Goal: Task Accomplishment & Management: Complete application form

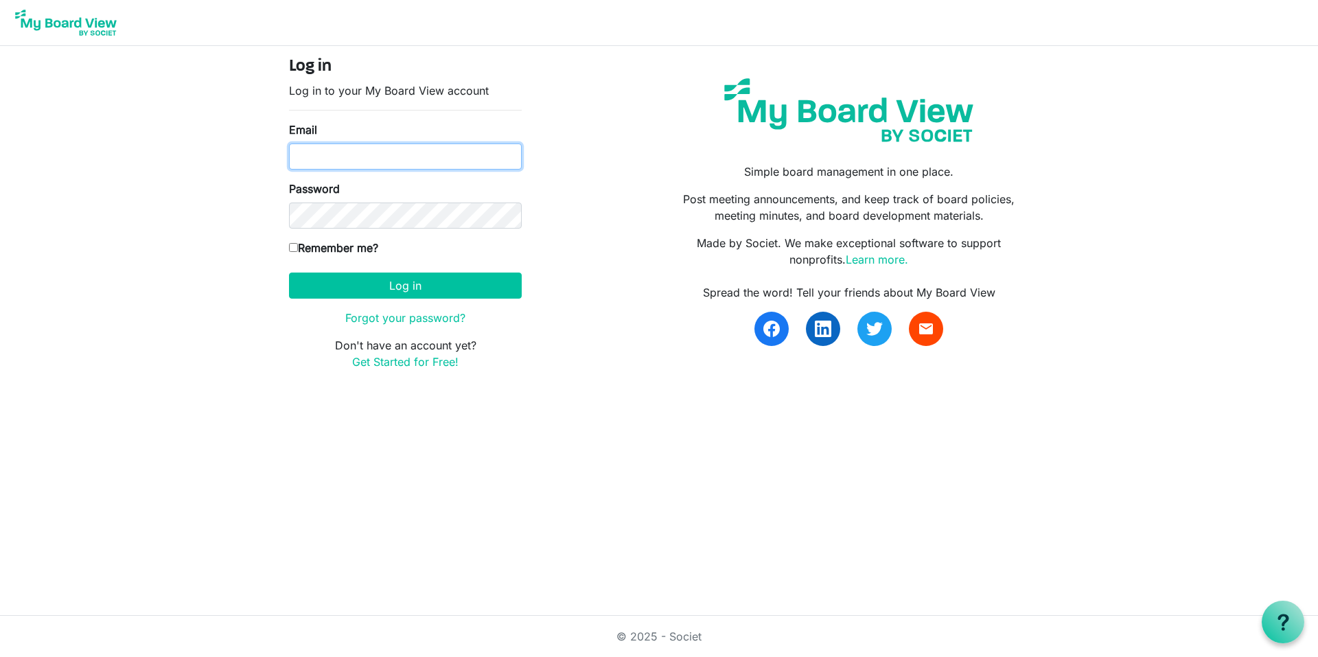
click at [345, 159] on input "Email" at bounding box center [405, 156] width 233 height 26
type input "[EMAIL_ADDRESS][DOMAIN_NAME]"
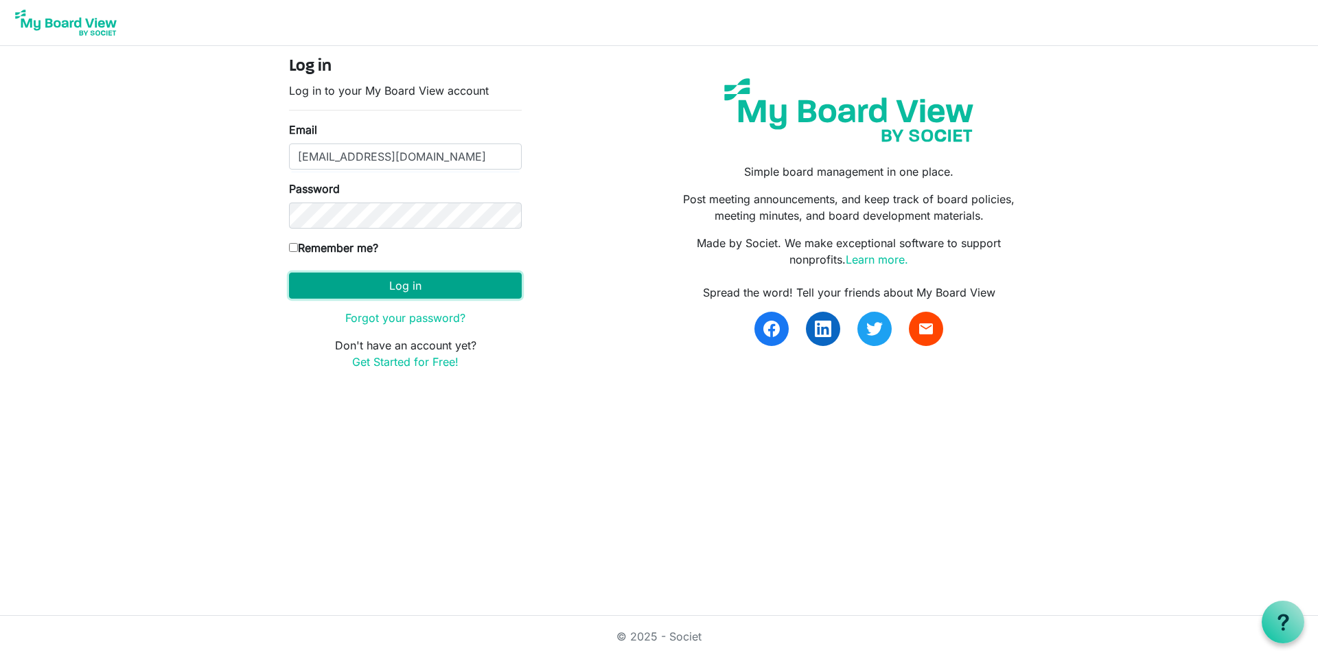
click at [368, 285] on button "Log in" at bounding box center [405, 286] width 233 height 26
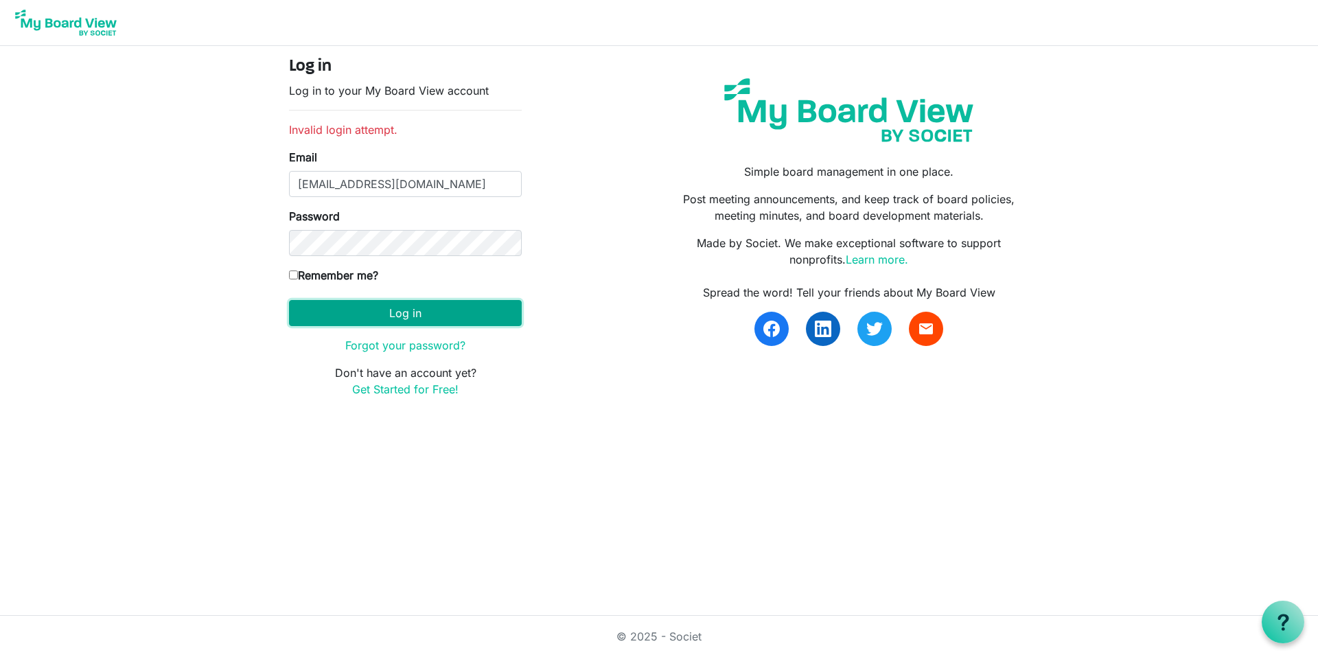
click at [394, 310] on button "Log in" at bounding box center [405, 313] width 233 height 26
drag, startPoint x: 422, startPoint y: 178, endPoint x: 424, endPoint y: 189, distance: 10.5
click at [423, 182] on input "[EMAIL_ADDRESS][DOMAIN_NAME]" at bounding box center [405, 184] width 233 height 26
type input "asa.jessee@edwardjones.com"
click at [410, 313] on button "Log in" at bounding box center [405, 313] width 233 height 26
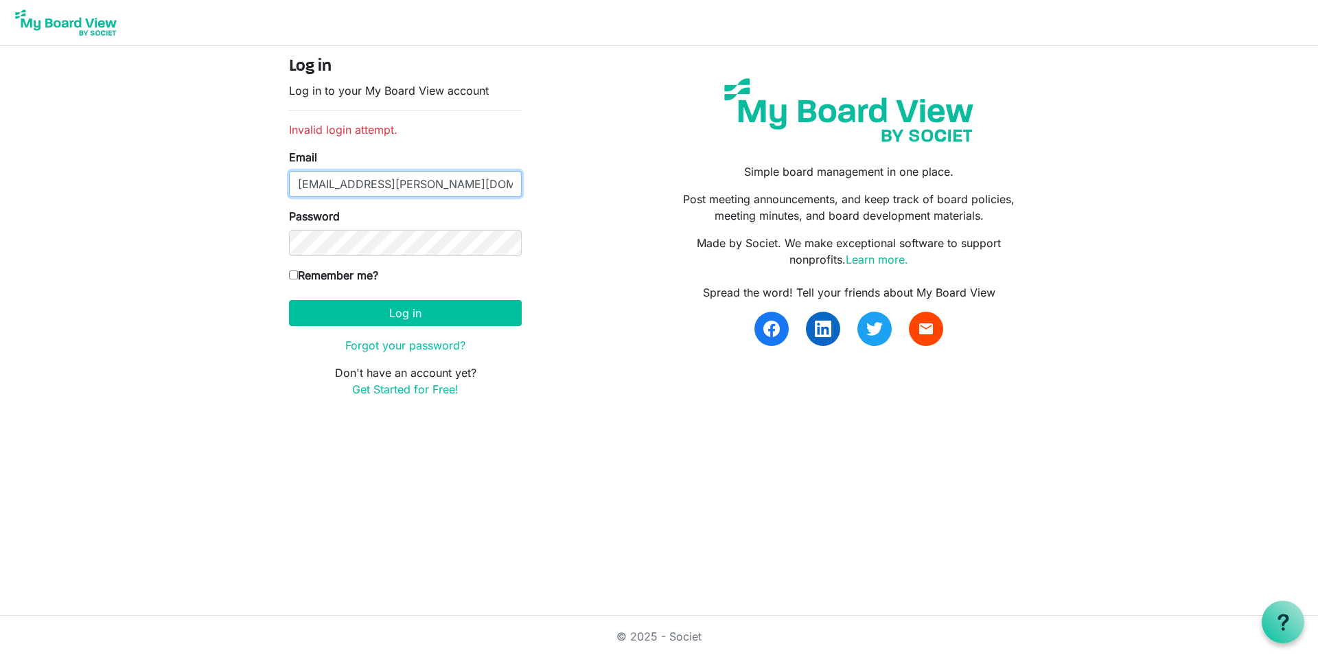
click at [444, 186] on input "[EMAIL_ADDRESS][PERSON_NAME][DOMAIN_NAME]" at bounding box center [405, 184] width 233 height 26
type input "[EMAIL_ADDRESS][DOMAIN_NAME]"
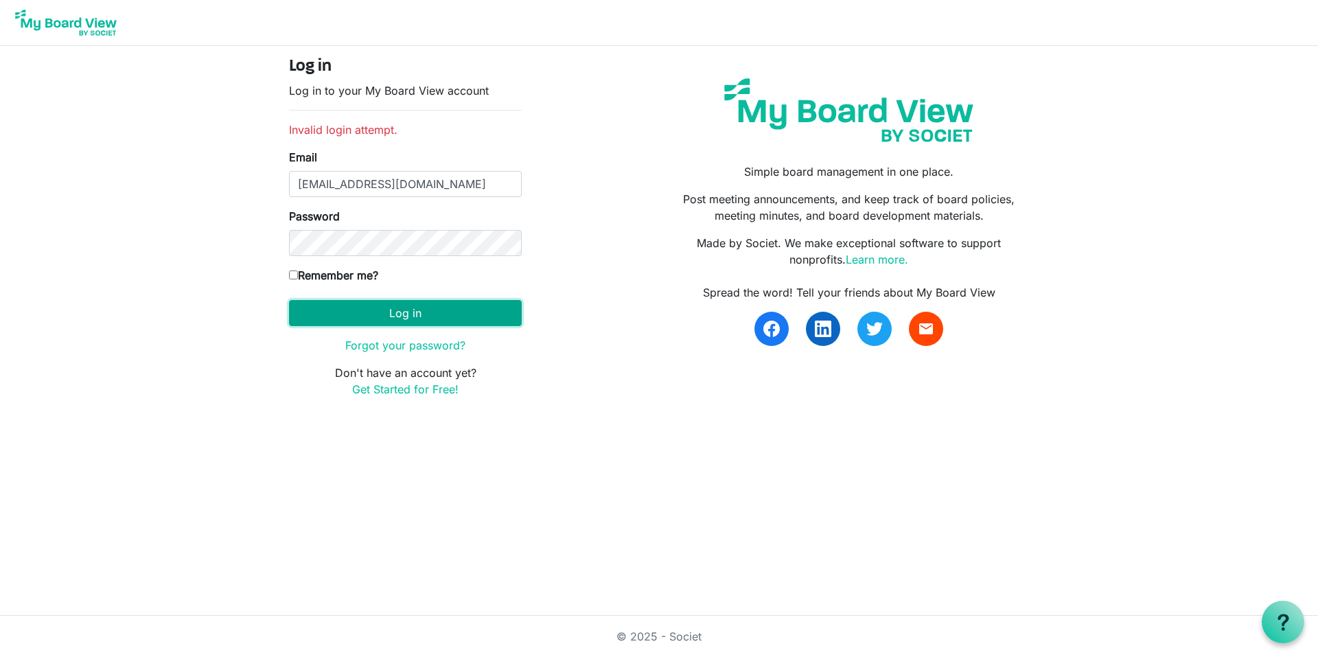
click at [410, 312] on button "Log in" at bounding box center [405, 313] width 233 height 26
click at [385, 349] on link "Forgot your password?" at bounding box center [405, 345] width 120 height 14
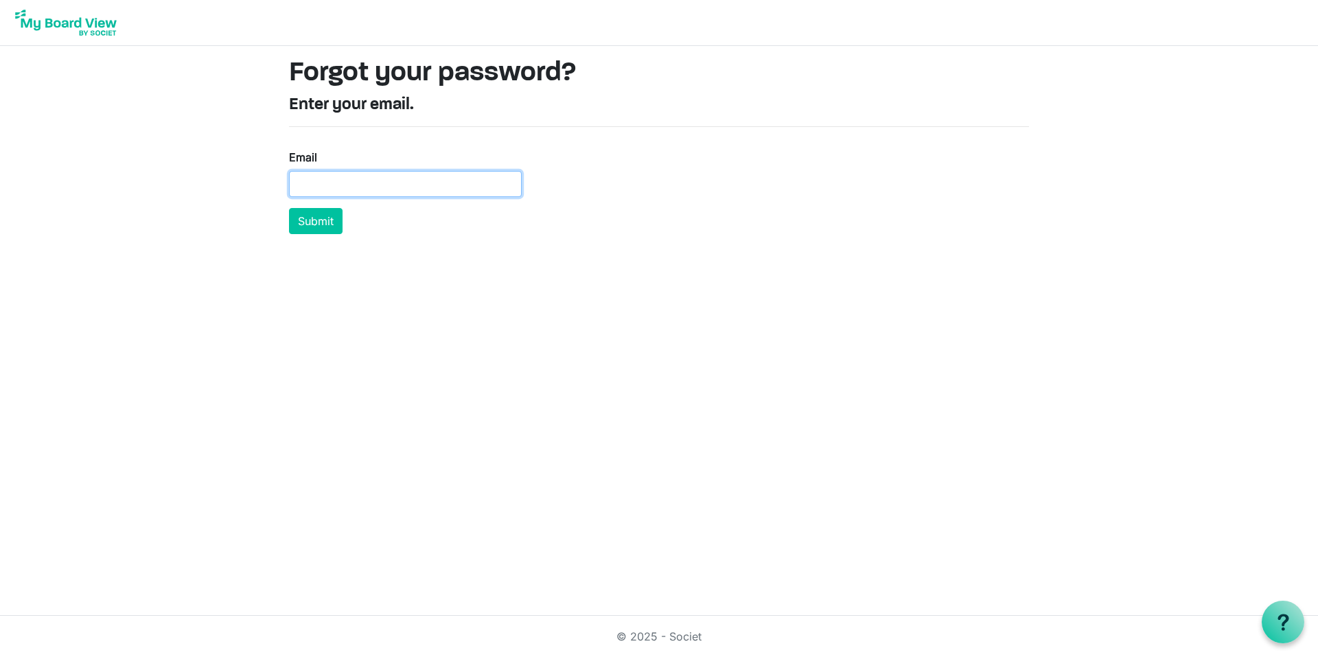
click at [410, 187] on input "Email" at bounding box center [405, 184] width 233 height 26
type input "[EMAIL_ADDRESS][DOMAIN_NAME]"
click at [323, 218] on button "Submit" at bounding box center [316, 221] width 54 height 26
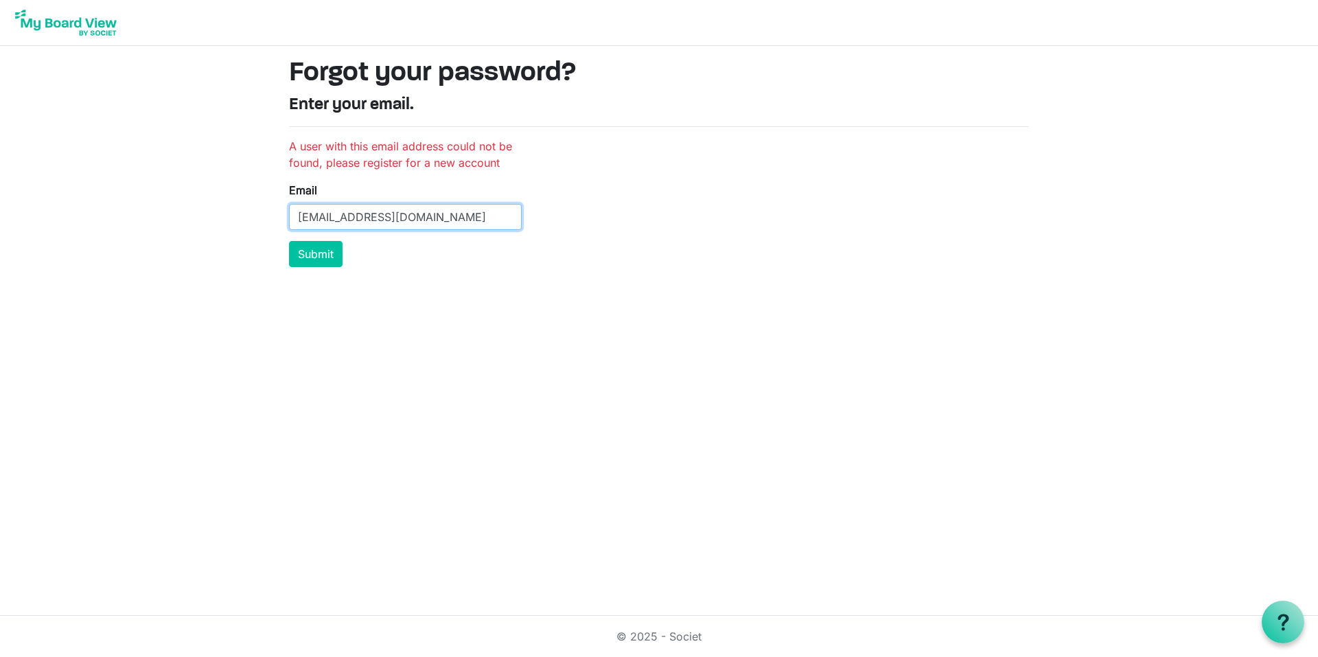
click at [428, 222] on input "[EMAIL_ADDRESS][DOMAIN_NAME]" at bounding box center [405, 217] width 233 height 26
drag, startPoint x: 430, startPoint y: 222, endPoint x: 263, endPoint y: 205, distance: 168.4
click at [263, 205] on body "Forgot your password? Enter your email. A user with this email address could no…" at bounding box center [659, 139] width 1318 height 278
type input "asa.jessee@edwardjones.com"
click at [324, 259] on button "Submit" at bounding box center [316, 254] width 54 height 26
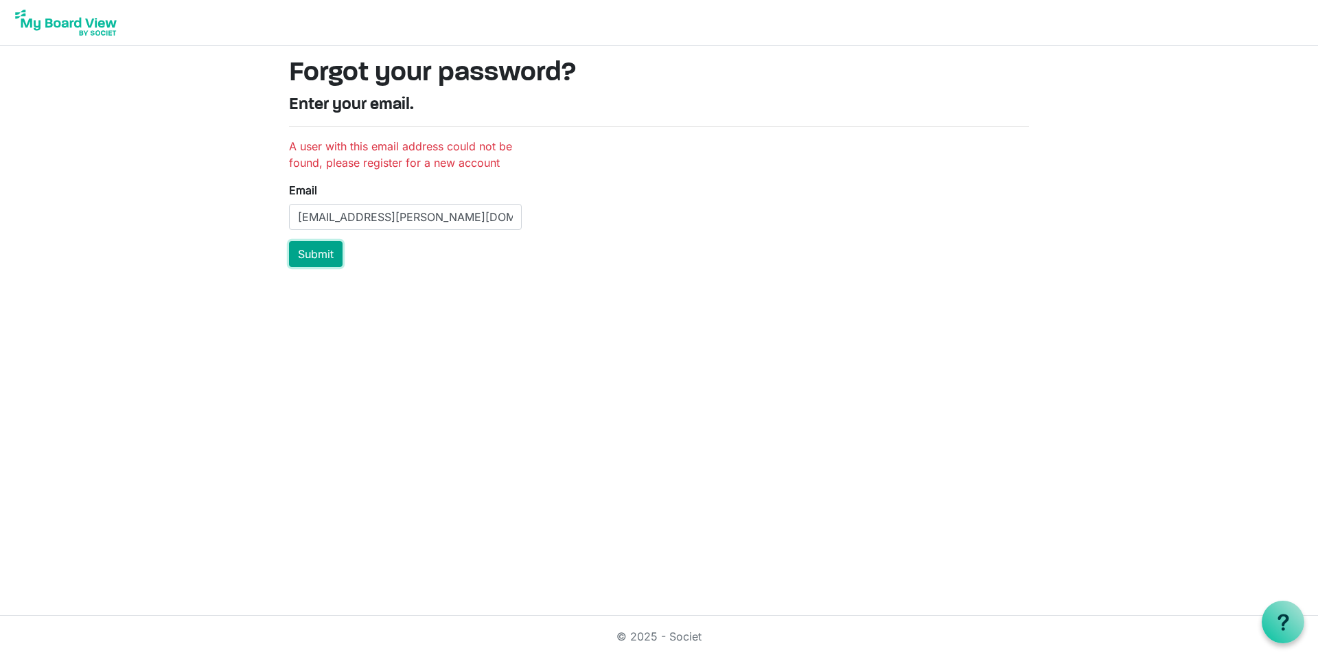
click at [334, 256] on button "Submit" at bounding box center [316, 254] width 54 height 26
click at [468, 220] on input "[EMAIL_ADDRESS][PERSON_NAME][DOMAIN_NAME]" at bounding box center [405, 217] width 233 height 26
drag, startPoint x: 459, startPoint y: 221, endPoint x: 275, endPoint y: 215, distance: 184.8
click at [275, 215] on div "Forgot your password? Enter your email. A user with this email address could no…" at bounding box center [659, 162] width 783 height 232
type input "[EMAIL_ADDRESS][DOMAIN_NAME]"
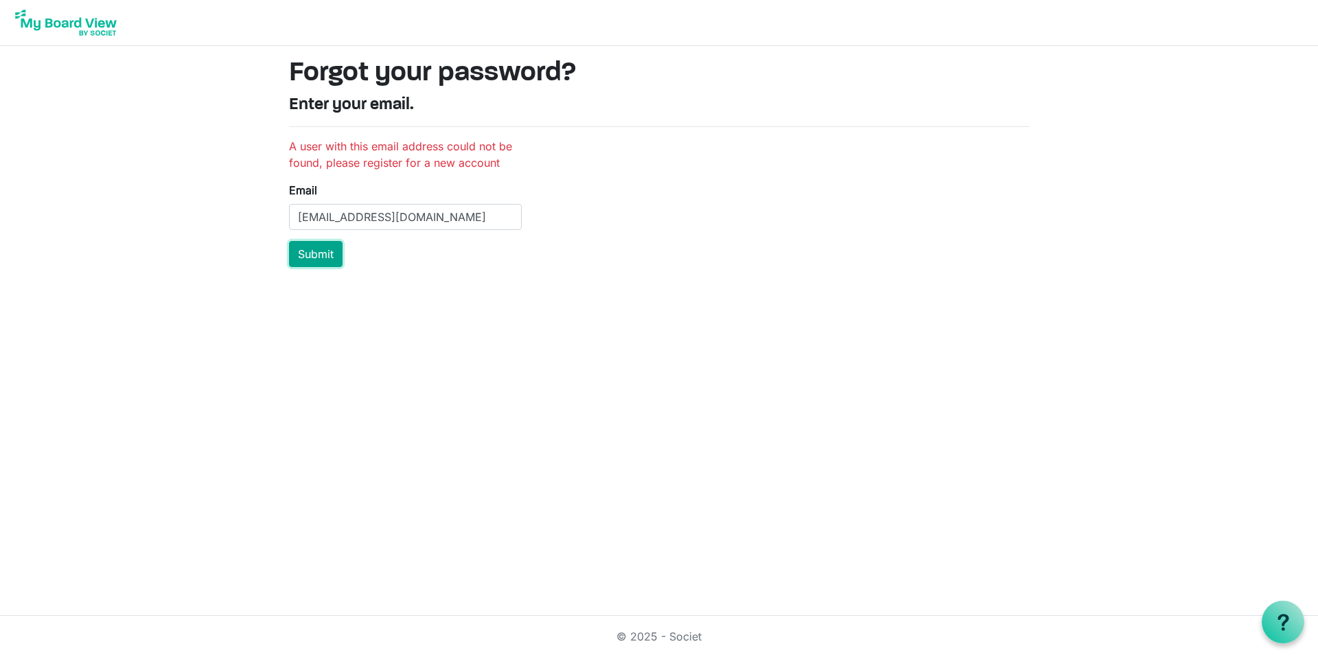
click at [322, 255] on button "Submit" at bounding box center [316, 254] width 54 height 26
drag, startPoint x: 55, startPoint y: 20, endPoint x: 56, endPoint y: 28, distance: 8.4
click at [55, 19] on img at bounding box center [66, 22] width 110 height 34
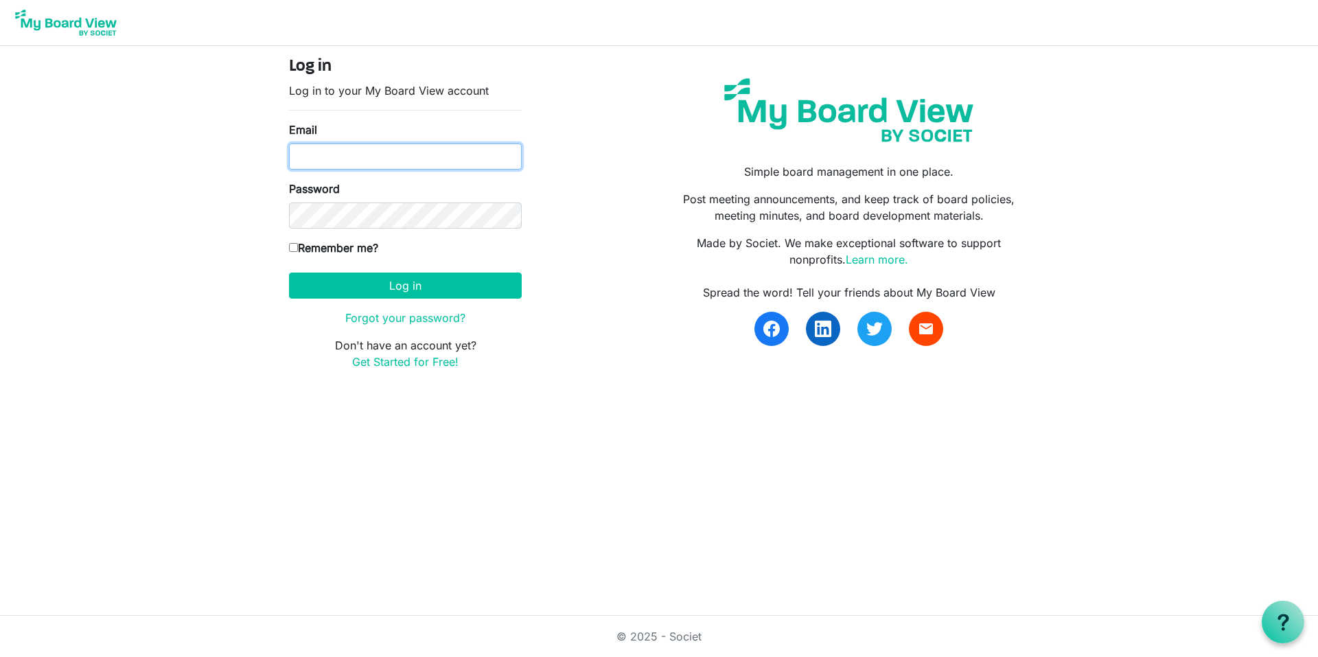
click at [314, 150] on input "Email" at bounding box center [405, 156] width 233 height 26
type input "[EMAIL_ADDRESS][DOMAIN_NAME]"
click at [411, 362] on link "Get Started for Free!" at bounding box center [405, 362] width 106 height 14
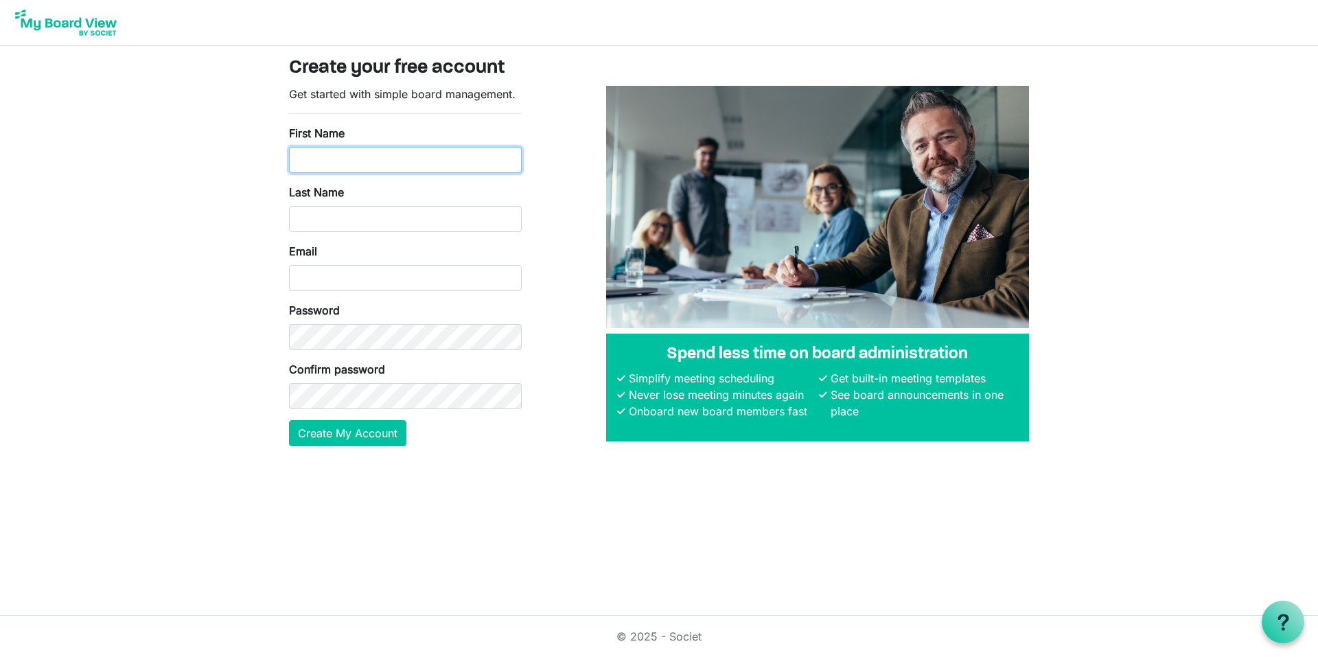
click at [348, 156] on input "First Name" at bounding box center [405, 160] width 233 height 26
type input "Asa"
click at [301, 221] on input "Last Name" at bounding box center [405, 219] width 233 height 26
type input "Jessee"
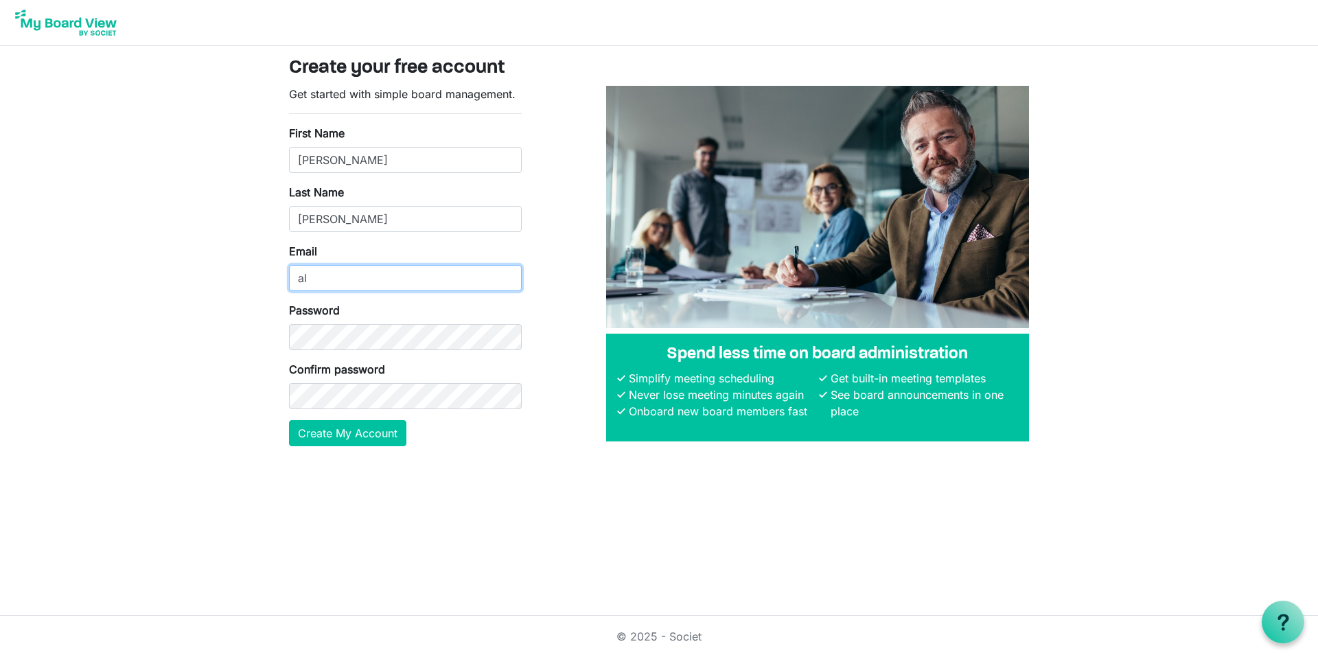
type input "aljessee255@gmail.com"
click at [354, 431] on button "Create My Account" at bounding box center [347, 433] width 117 height 26
